Goal: Obtain resource: Download file/media

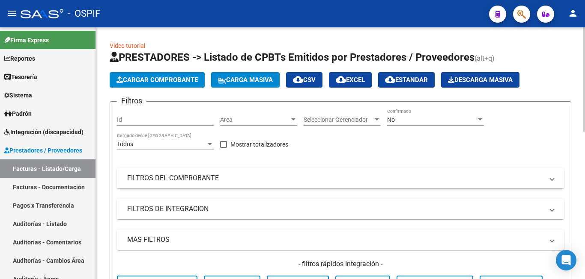
click at [448, 119] on div "No" at bounding box center [431, 119] width 89 height 7
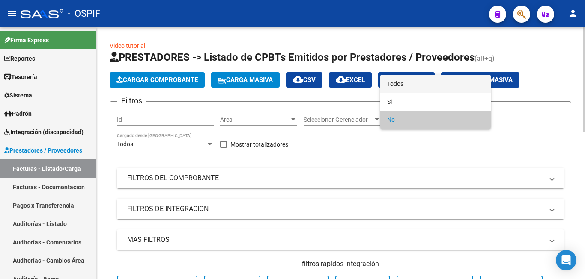
click at [414, 85] on span "Todos" at bounding box center [435, 84] width 97 height 18
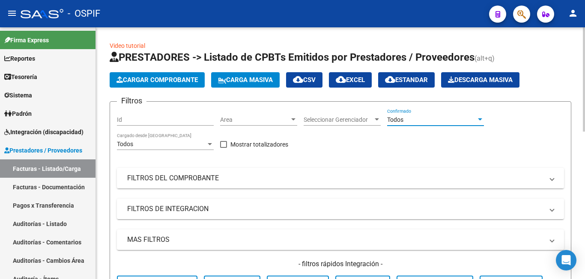
click at [380, 181] on mat-panel-title "FILTROS DEL COMPROBANTE" at bounding box center [335, 178] width 416 height 9
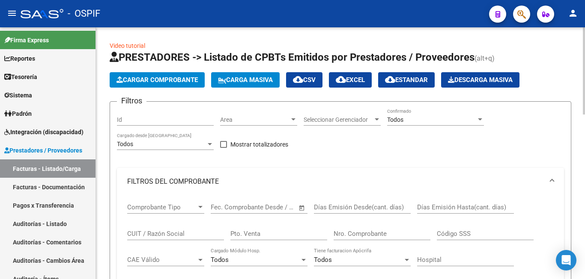
click at [374, 232] on input "Nro. Comprobante" at bounding box center [381, 234] width 97 height 8
type input "994"
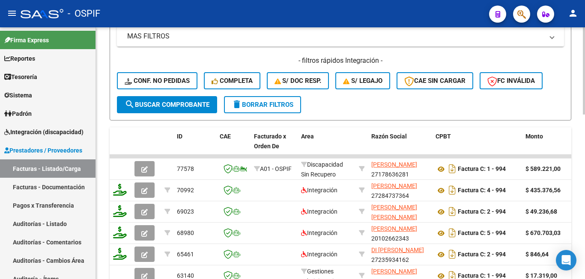
scroll to position [342, 0]
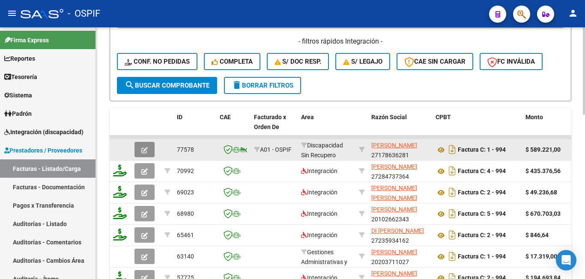
click at [142, 147] on span "button" at bounding box center [144, 150] width 6 height 8
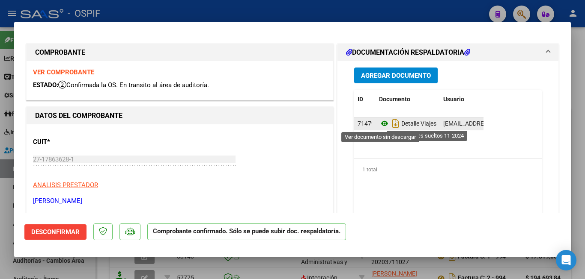
click at [380, 124] on icon at bounding box center [384, 124] width 11 height 10
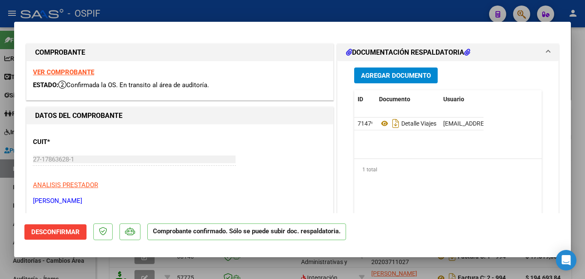
click at [578, 182] on div at bounding box center [292, 139] width 585 height 279
type input "$ 0,00"
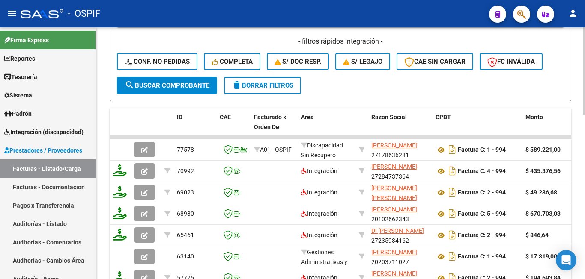
click at [104, 133] on div "Video tutorial PRESTADORES -> Listado de CPBTs Emitidos por Prestadores / Prove…" at bounding box center [340, 45] width 489 height 720
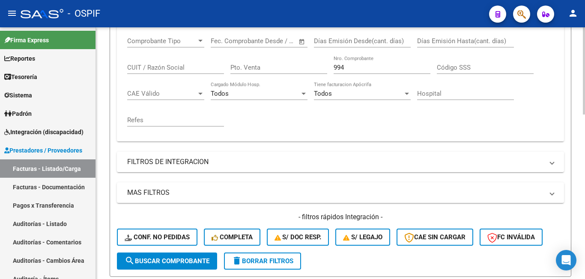
scroll to position [128, 0]
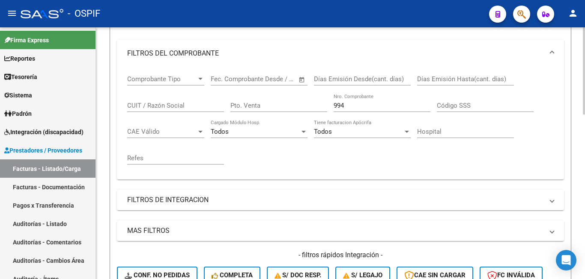
click at [356, 106] on input "994" at bounding box center [381, 106] width 97 height 8
type input "9"
click at [102, 203] on div "Video tutorial PRESTADORES -> Listado de CPBTs Emitidos por Prestadores / Prove…" at bounding box center [340, 259] width 489 height 720
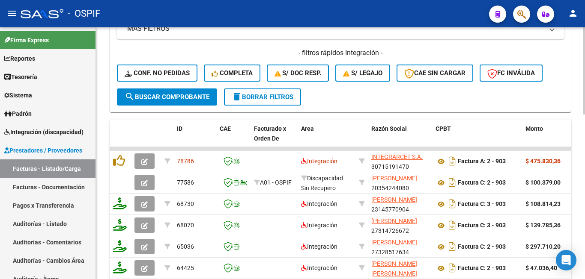
scroll to position [342, 0]
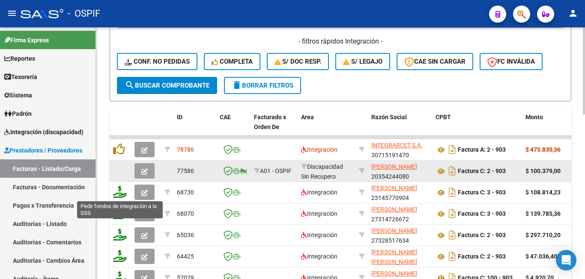
click at [148, 173] on button "button" at bounding box center [144, 170] width 20 height 15
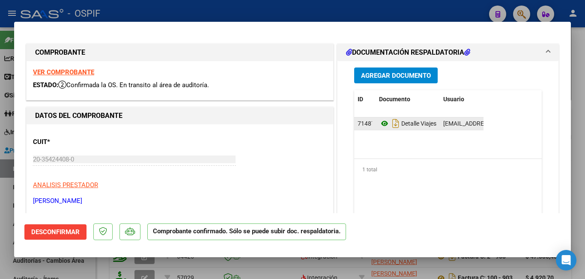
click at [380, 124] on icon at bounding box center [384, 124] width 11 height 10
click at [341, 139] on div "Agregar Documento ID Documento Usuario Subido Acción 71487 Detalle Viajes Suelt…" at bounding box center [447, 150] width 221 height 178
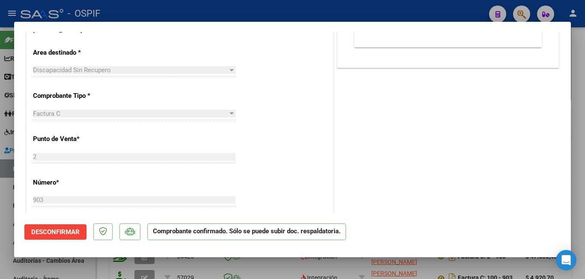
scroll to position [0, 0]
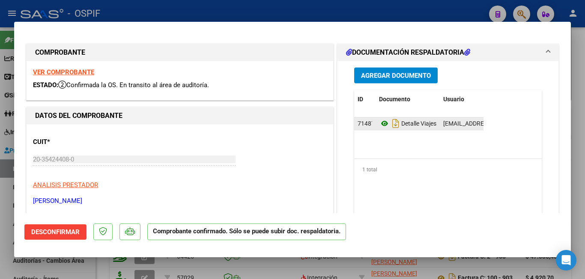
click at [381, 124] on icon at bounding box center [384, 124] width 11 height 10
click at [583, 200] on div at bounding box center [292, 139] width 585 height 279
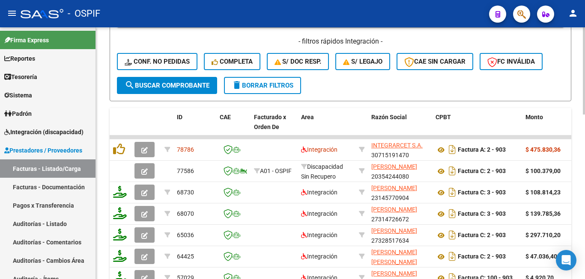
click at [101, 207] on div "Video tutorial PRESTADORES -> Listado de CPBTs Emitidos por Prestadores / Prove…" at bounding box center [340, 45] width 489 height 720
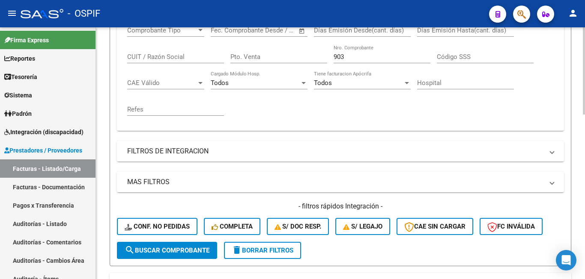
scroll to position [128, 0]
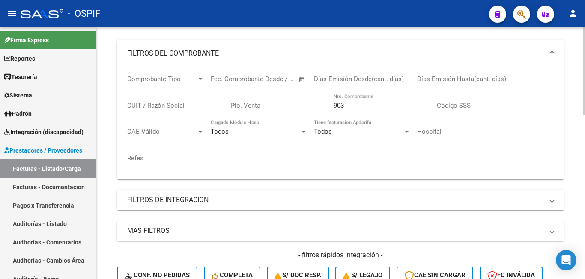
click at [365, 100] on div "903 Nro. Comprobante" at bounding box center [381, 103] width 97 height 18
type input "9"
type input "1205"
click at [106, 207] on div "Video tutorial PRESTADORES -> Listado de CPBTs Emitidos por Prestadores / Prove…" at bounding box center [340, 248] width 489 height 699
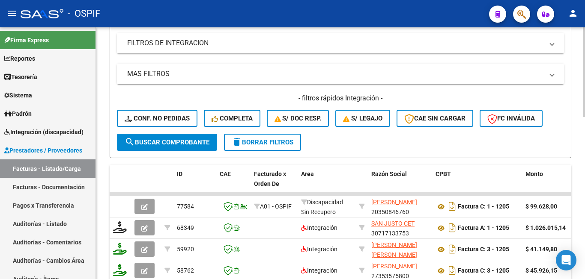
scroll to position [300, 0]
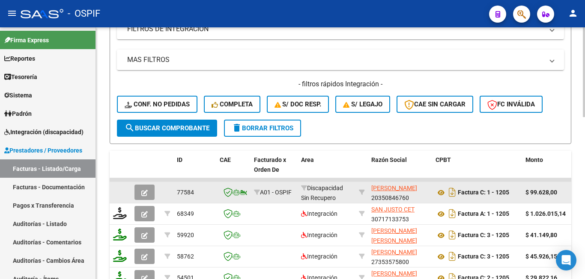
click at [146, 194] on icon "button" at bounding box center [144, 193] width 6 height 6
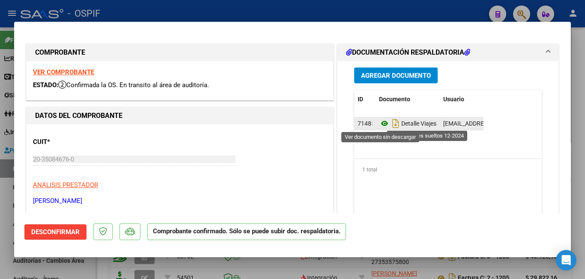
click at [379, 125] on icon at bounding box center [384, 124] width 11 height 10
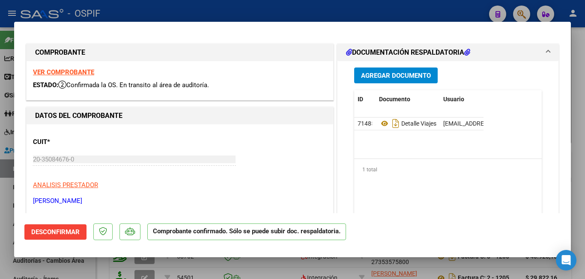
click at [337, 157] on div "Agregar Documento ID Documento Usuario Subido Acción 71485 Detalle Viajes Suelt…" at bounding box center [447, 150] width 221 height 178
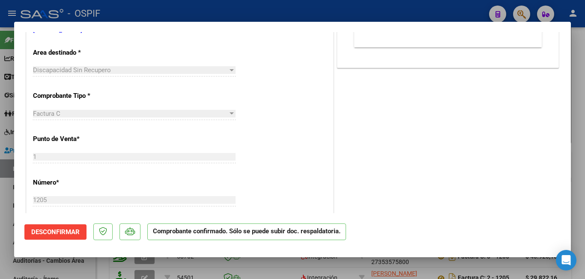
scroll to position [0, 0]
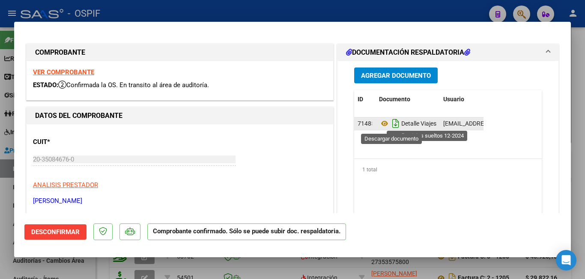
click at [390, 123] on icon "Descargar documento" at bounding box center [395, 124] width 11 height 14
click at [580, 173] on div at bounding box center [292, 139] width 585 height 279
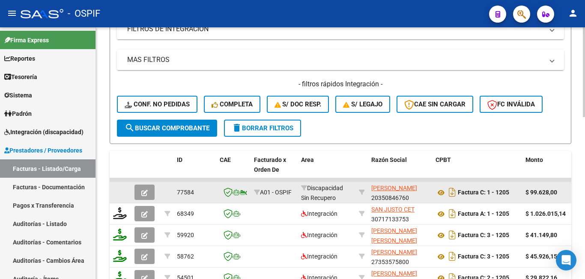
click at [141, 194] on button "button" at bounding box center [144, 192] width 20 height 15
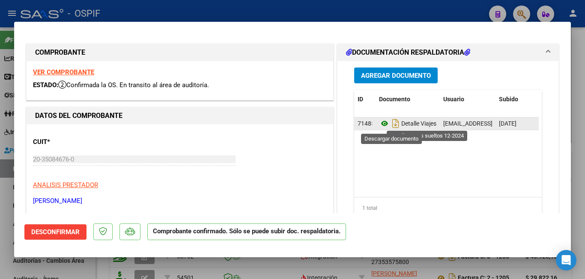
click at [380, 125] on icon at bounding box center [384, 124] width 11 height 10
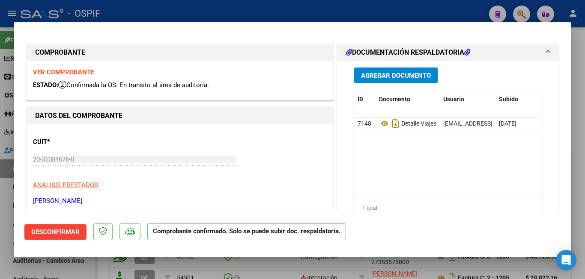
click at [578, 187] on div at bounding box center [292, 139] width 585 height 279
type input "$ 0,00"
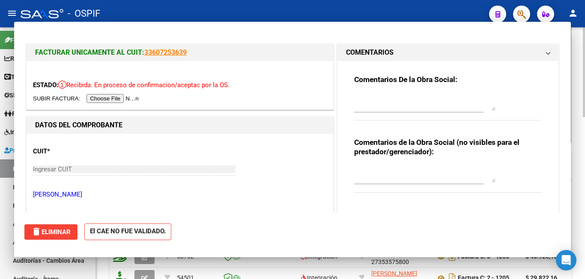
click at [578, 187] on div "Video tutorial PRESTADORES -> Listado de CPBTs Emitidos por Prestadores / Prove…" at bounding box center [340, 77] width 489 height 699
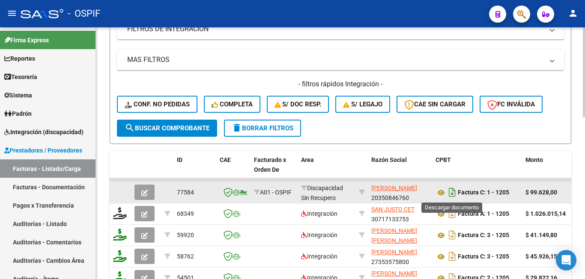
scroll to position [128, 0]
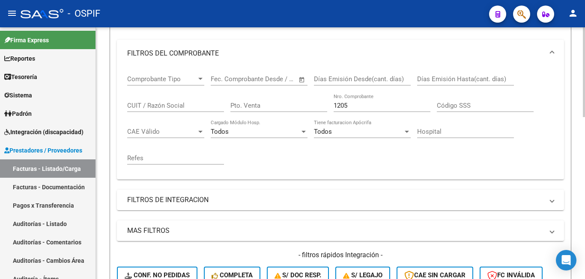
click at [367, 105] on input "1205" at bounding box center [381, 106] width 97 height 8
type input "1"
click at [107, 228] on div "Video tutorial PRESTADORES -> Listado de CPBTs Emitidos por Prestadores / Prove…" at bounding box center [340, 259] width 489 height 720
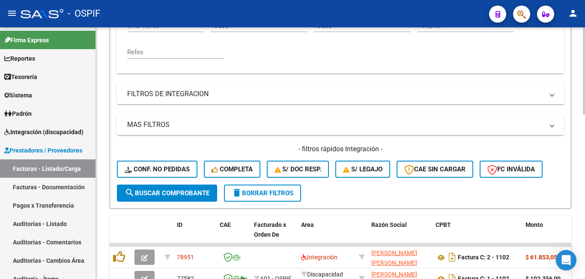
scroll to position [257, 0]
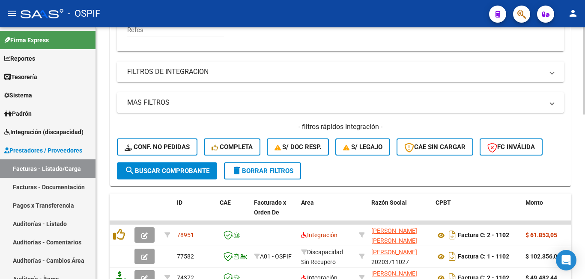
click at [142, 172] on span "search Buscar Comprobante" at bounding box center [167, 171] width 85 height 8
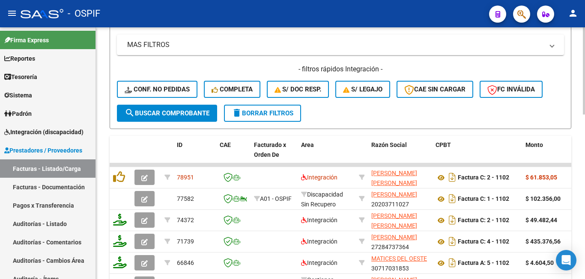
scroll to position [342, 0]
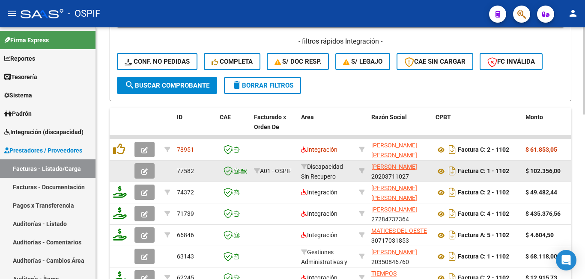
click at [142, 172] on icon "button" at bounding box center [144, 172] width 6 height 6
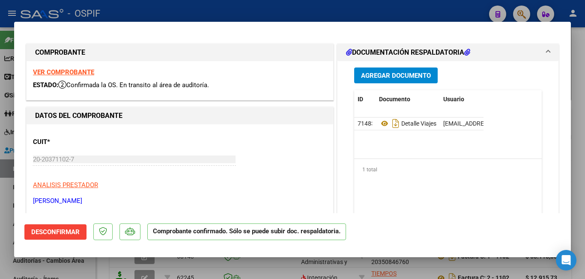
click at [340, 177] on div "Agregar Documento ID Documento Usuario Subido Acción 71483 Detalle Viajes Suelt…" at bounding box center [447, 150] width 221 height 178
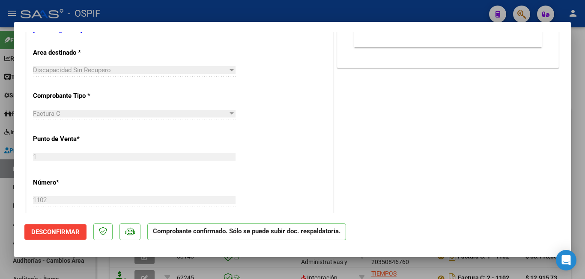
scroll to position [0, 0]
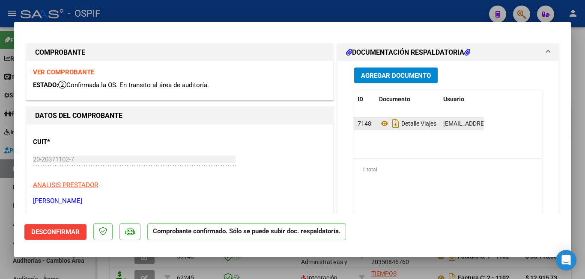
click at [380, 123] on icon at bounding box center [384, 124] width 11 height 10
click at [579, 190] on div at bounding box center [292, 139] width 585 height 279
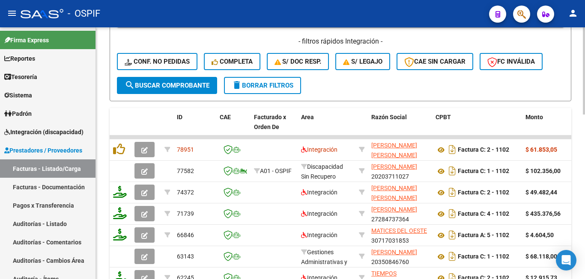
click at [100, 172] on div "Video tutorial PRESTADORES -> Listado de CPBTs Emitidos por Prestadores / Prove…" at bounding box center [340, 45] width 489 height 720
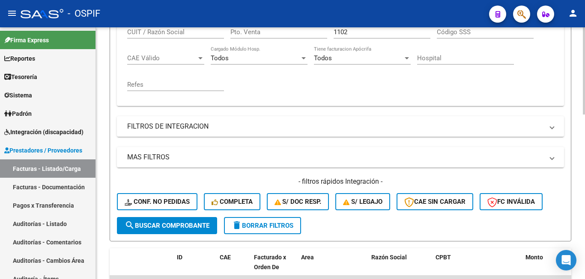
scroll to position [171, 0]
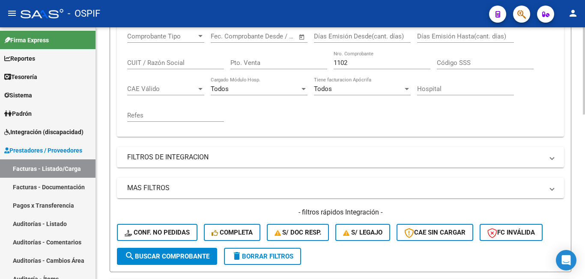
click at [360, 64] on input "1102" at bounding box center [381, 63] width 97 height 8
type input "1086"
click at [103, 214] on div "Video tutorial PRESTADORES -> Listado de CPBTs Emitidos por Prestadores / Prove…" at bounding box center [340, 216] width 489 height 720
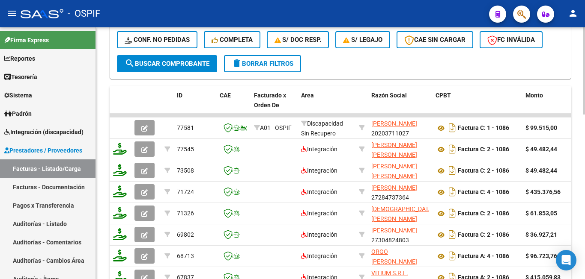
scroll to position [385, 0]
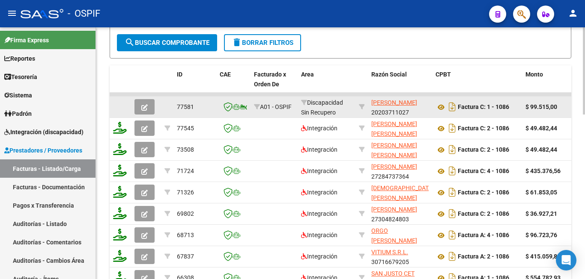
click at [145, 104] on span "button" at bounding box center [144, 107] width 6 height 8
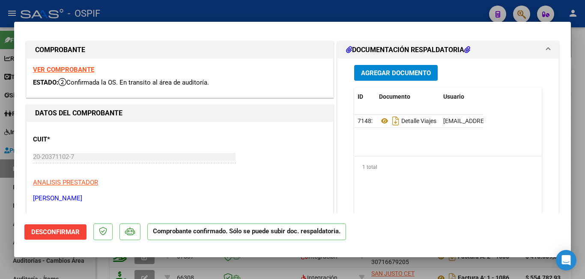
scroll to position [0, 0]
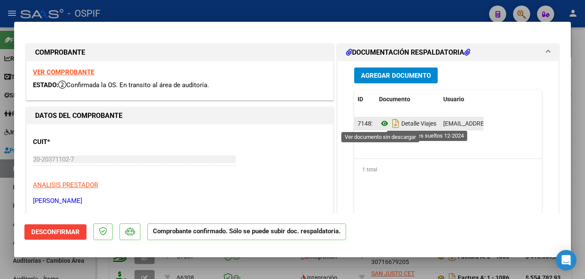
click at [380, 124] on icon at bounding box center [384, 124] width 11 height 10
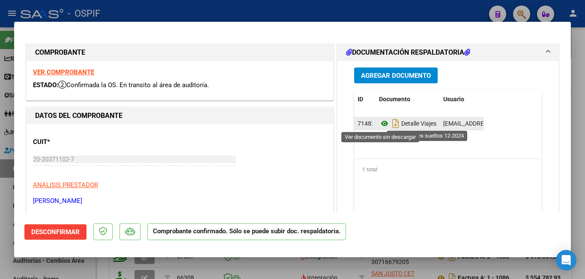
click at [381, 125] on icon at bounding box center [384, 124] width 11 height 10
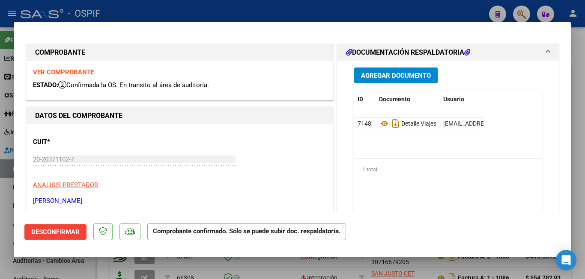
click at [282, 45] on div "COMPROBANTE" at bounding box center [180, 52] width 306 height 17
click at [578, 186] on div at bounding box center [292, 139] width 585 height 279
